Goal: Transaction & Acquisition: Purchase product/service

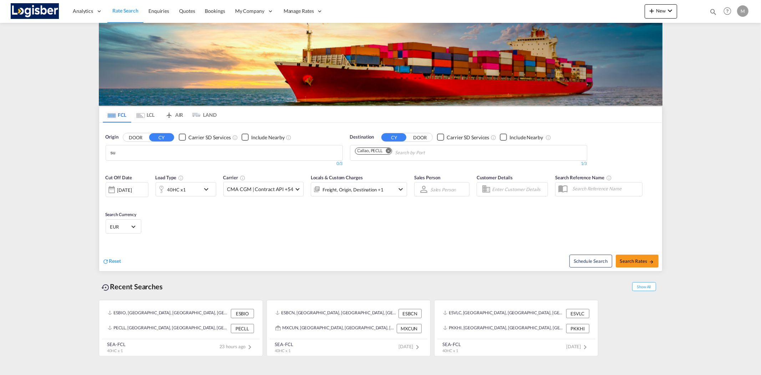
click at [145, 115] on md-tab-item "LCL" at bounding box center [145, 115] width 29 height 16
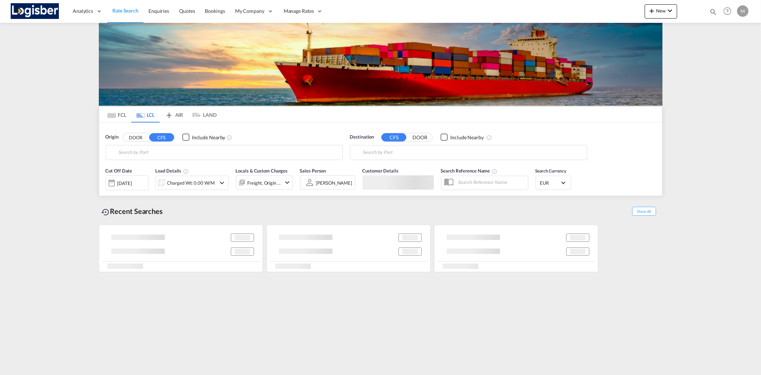
click at [113, 119] on md-tab-item "FCL" at bounding box center [117, 115] width 29 height 16
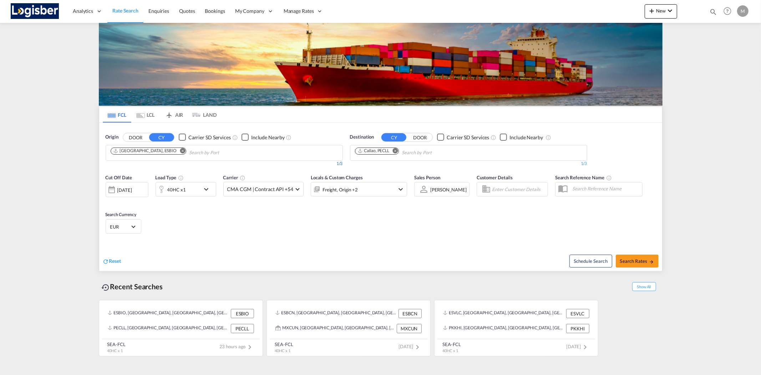
click at [180, 151] on md-icon "Remove" at bounding box center [182, 150] width 5 height 5
click at [396, 151] on md-icon "Remove" at bounding box center [395, 150] width 5 height 5
click at [126, 156] on body "Analytics Reports Dashboard Rate Search Enquiries Quotes Bookings" at bounding box center [380, 187] width 761 height 375
type input "nhava sheva"
click at [130, 160] on div "[PERSON_NAME] ( [PERSON_NAME] ) [GEOGRAPHIC_DATA] INNSA" at bounding box center [166, 171] width 136 height 26
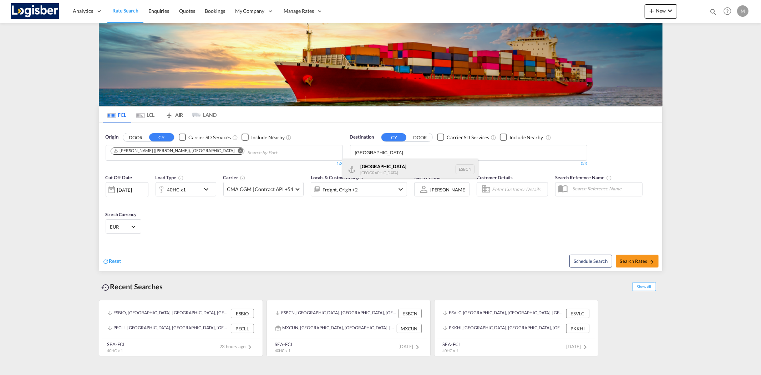
type input "[GEOGRAPHIC_DATA]"
click at [383, 169] on div "[GEOGRAPHIC_DATA] [GEOGRAPHIC_DATA] ESBCN" at bounding box center [411, 168] width 136 height 21
click at [205, 187] on md-icon "icon-chevron-down" at bounding box center [208, 189] width 12 height 9
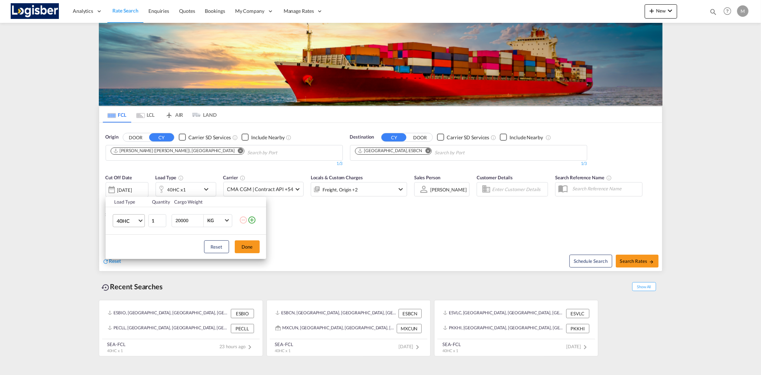
click at [129, 218] on span "40HC" at bounding box center [127, 220] width 21 height 7
click at [130, 190] on md-option "20GP" at bounding box center [135, 186] width 49 height 17
click at [249, 241] on button "Done" at bounding box center [247, 246] width 25 height 13
click at [248, 248] on div "Reset" at bounding box center [243, 256] width 280 height 20
click at [246, 249] on div "Reset" at bounding box center [243, 256] width 280 height 20
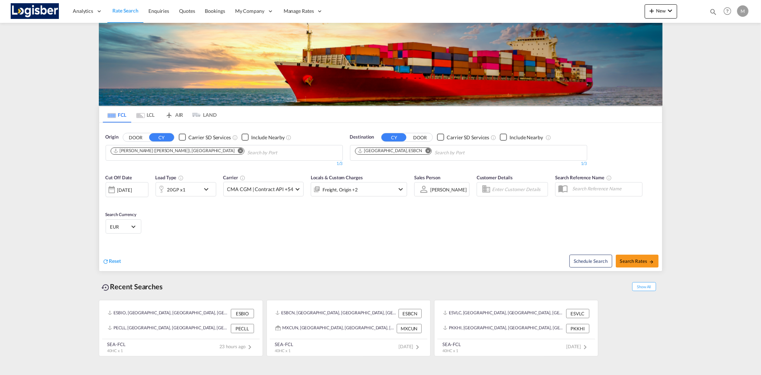
click at [337, 243] on div "Reset Schedule Search Search Rates" at bounding box center [380, 255] width 563 height 31
click at [636, 261] on span "Search Rates" at bounding box center [637, 261] width 34 height 6
type input "INNSA to ESBCN / [DATE]"
